Goal: Find specific page/section: Find specific page/section

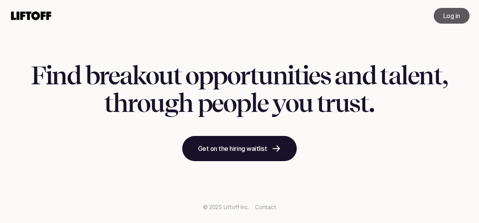
click at [457, 20] on p "Log in" at bounding box center [451, 15] width 17 height 9
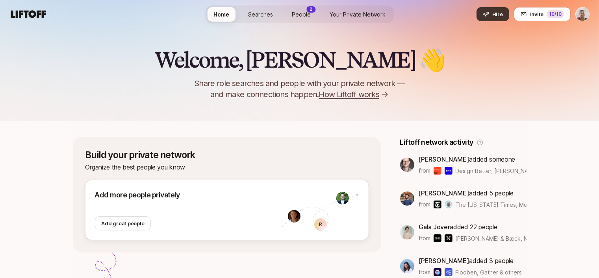
click at [492, 15] on button "Hire" at bounding box center [492, 14] width 33 height 14
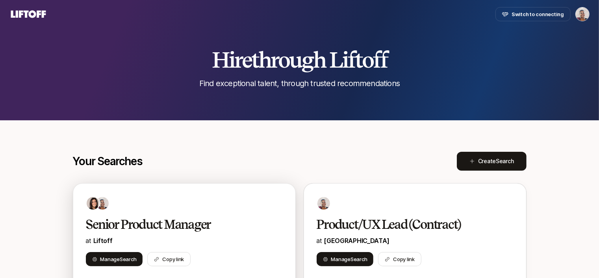
click at [153, 205] on div at bounding box center [184, 203] width 197 height 14
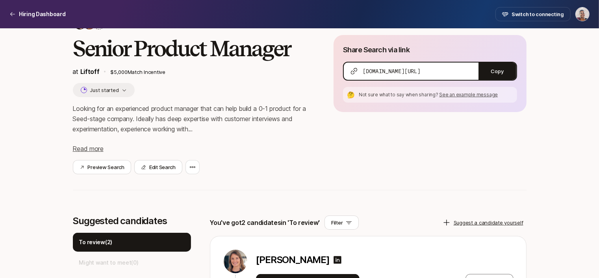
scroll to position [43, 0]
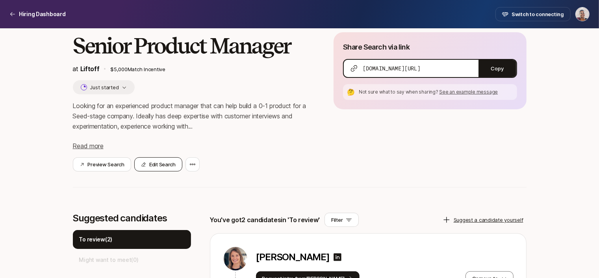
click at [165, 166] on button "Edit Search" at bounding box center [158, 164] width 48 height 14
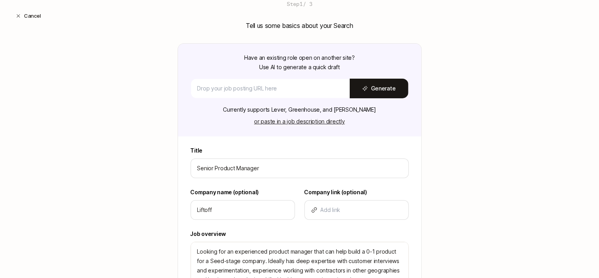
scroll to position [0, 0]
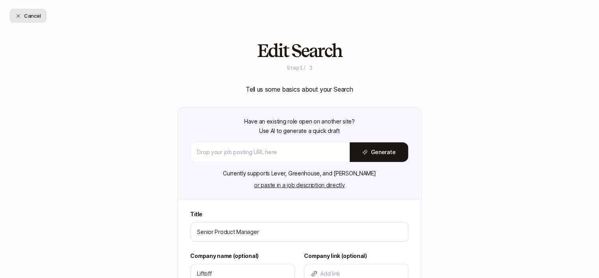
click at [33, 15] on button "Cancel" at bounding box center [27, 16] width 37 height 14
type textarea "x"
